Goal: Navigation & Orientation: Find specific page/section

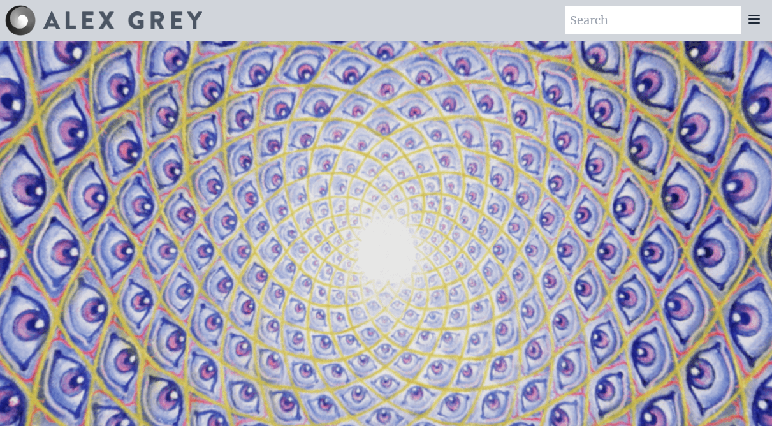
click at [755, 18] on icon at bounding box center [754, 19] width 10 height 8
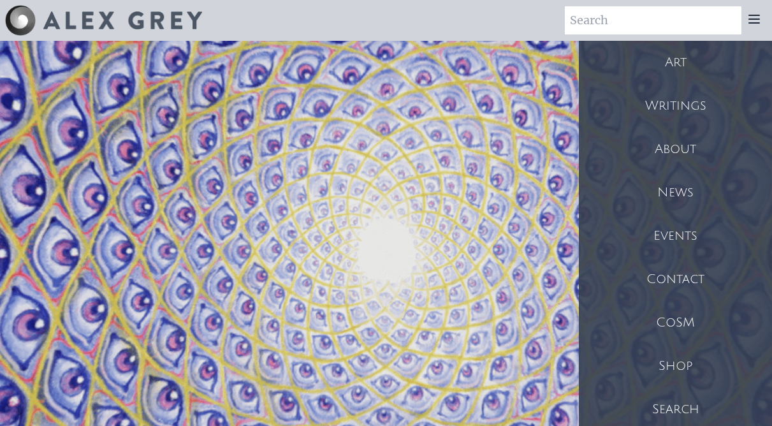
click at [677, 59] on div "Art" at bounding box center [675, 62] width 193 height 43
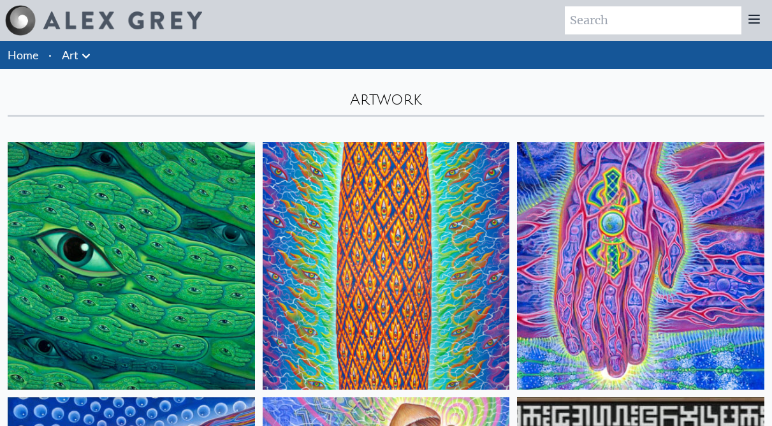
click at [759, 17] on icon at bounding box center [754, 18] width 15 height 15
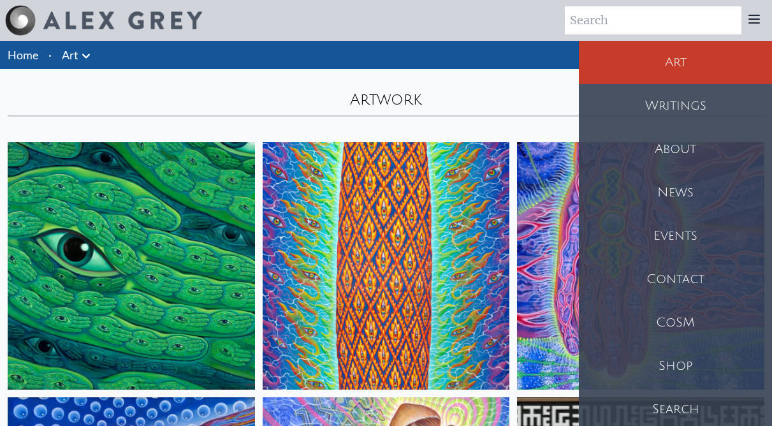
click at [667, 313] on div "CoSM" at bounding box center [675, 322] width 193 height 43
click at [512, 94] on div "Artwork" at bounding box center [386, 93] width 772 height 48
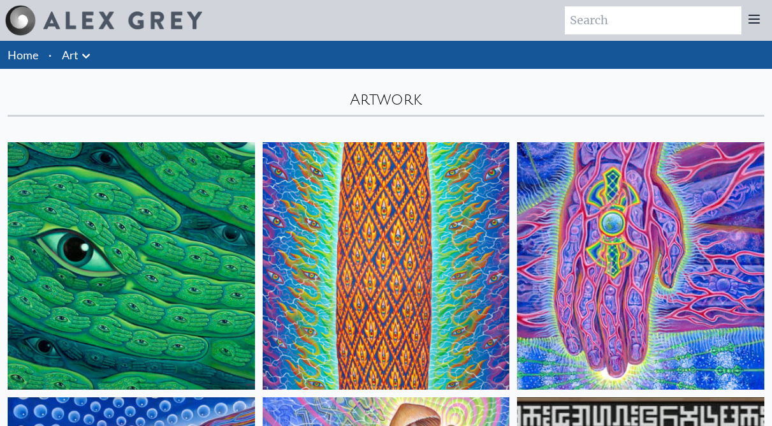
click at [753, 17] on icon at bounding box center [754, 18] width 15 height 15
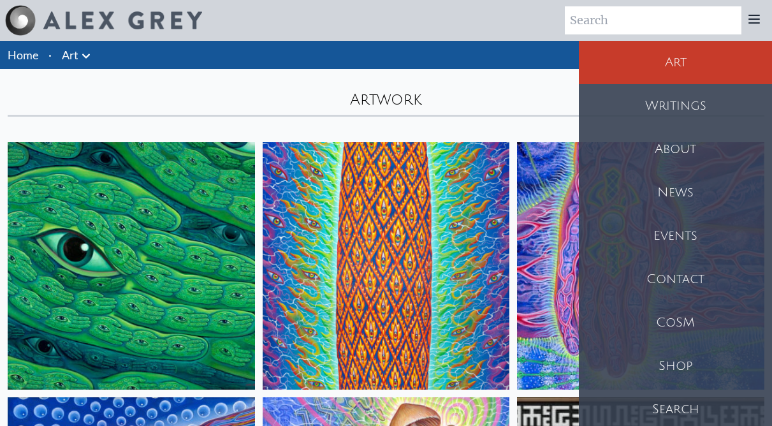
click at [672, 152] on div "About" at bounding box center [675, 149] width 193 height 43
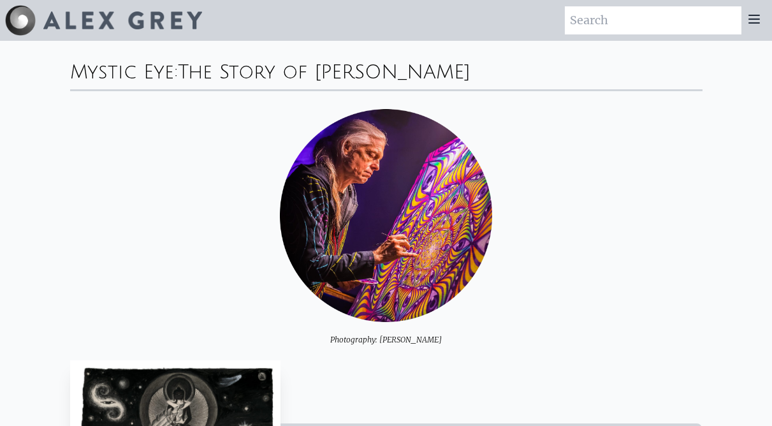
click at [757, 22] on icon at bounding box center [754, 19] width 10 height 8
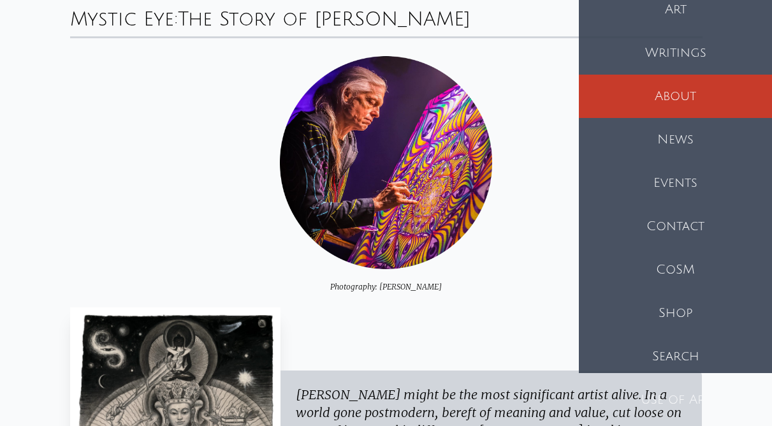
scroll to position [72, 0]
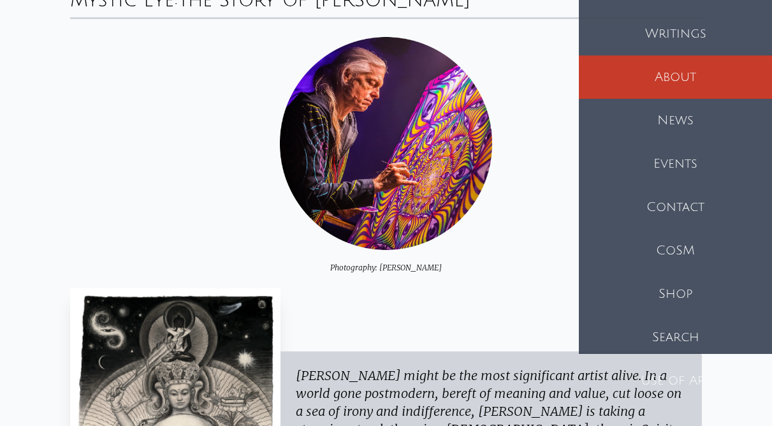
click at [709, 255] on div "CoSM" at bounding box center [675, 250] width 193 height 43
